Goal: Feedback & Contribution: Leave review/rating

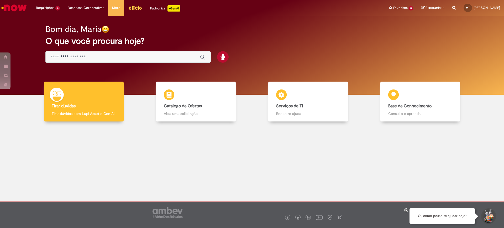
click at [0, 0] on span "Movimentação / Transferência de Funcionários" at bounding box center [0, 0] width 0 height 0
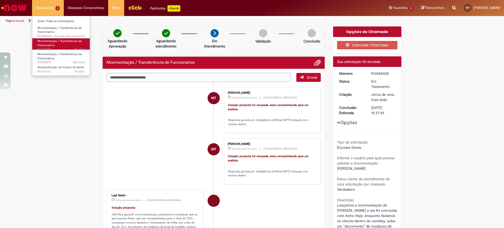
click at [43, 42] on span "Movimentação / Transferência de Funcionários" at bounding box center [60, 43] width 44 height 8
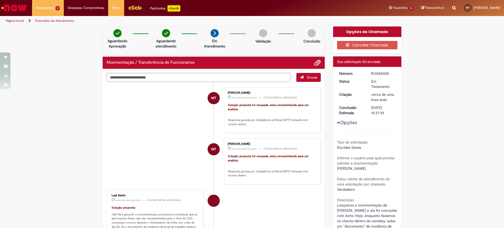
click at [78, 129] on div "Verificar Código de Barras Aguardando Aprovação Aguardando atendimento Em Atend…" at bounding box center [252, 213] width 504 height 374
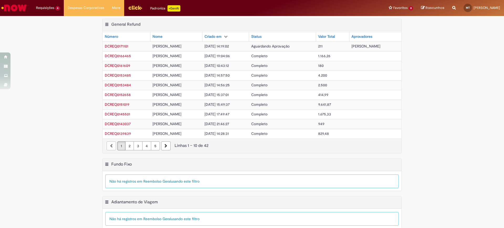
click at [0, 0] on link "Reclassificação de Custos de Gente 5d atrás 5 dias atrás R13571321" at bounding box center [0, 0] width 0 height 0
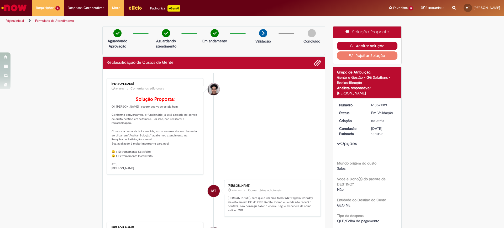
click at [355, 45] on button "Aceitar solução" at bounding box center [367, 46] width 61 height 8
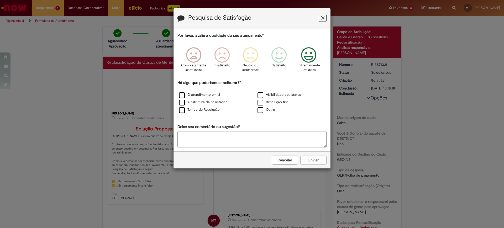
click at [315, 52] on icon "Feedback" at bounding box center [309, 55] width 20 height 16
click at [215, 93] on label "O atendimento em si" at bounding box center [199, 94] width 41 height 5
click at [310, 159] on button "Enviar" at bounding box center [313, 160] width 26 height 9
